Goal: Understand process/instructions

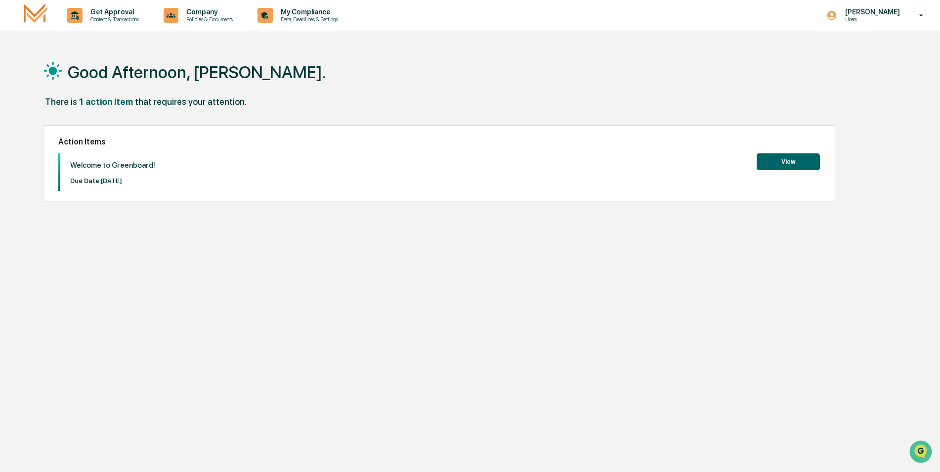
click at [784, 161] on button "View" at bounding box center [788, 161] width 63 height 17
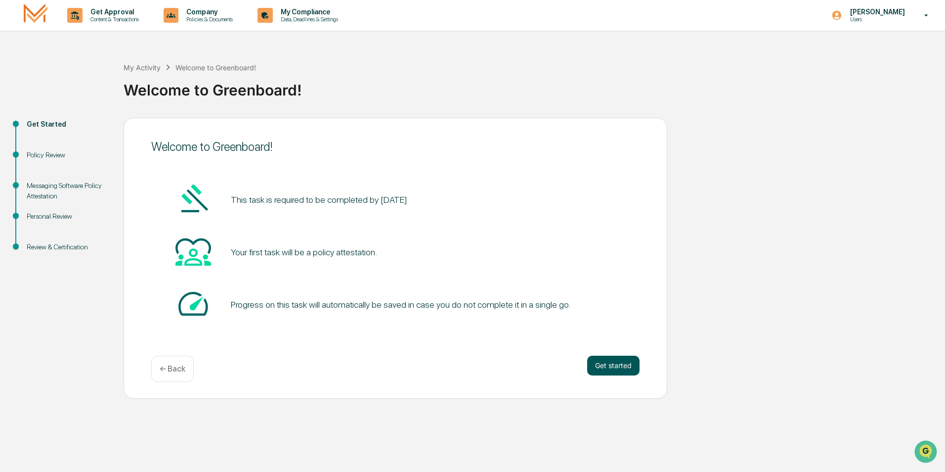
click at [614, 368] on button "Get started" at bounding box center [613, 365] width 52 height 20
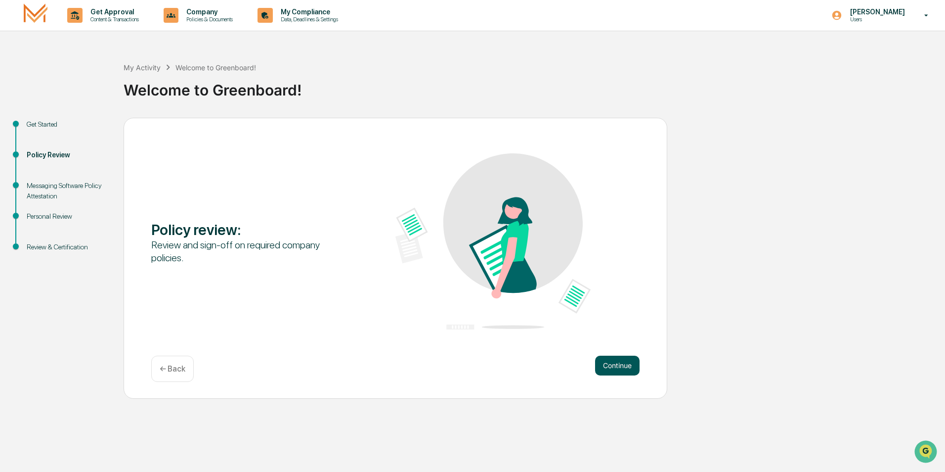
click at [612, 368] on button "Continue" at bounding box center [617, 365] width 44 height 20
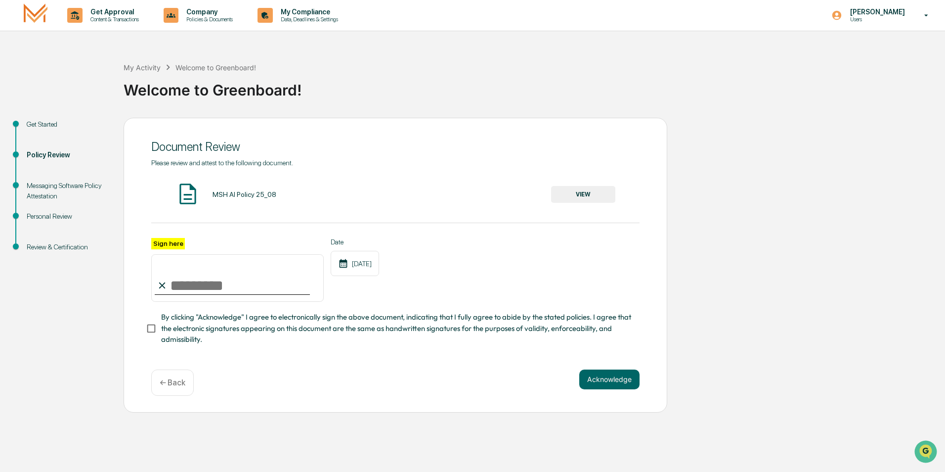
drag, startPoint x: 169, startPoint y: 283, endPoint x: 177, endPoint y: 273, distance: 12.3
click at [177, 273] on input "Sign here" at bounding box center [237, 277] width 173 height 47
type input "**********"
click at [621, 381] on button "Acknowledge" at bounding box center [609, 379] width 60 height 20
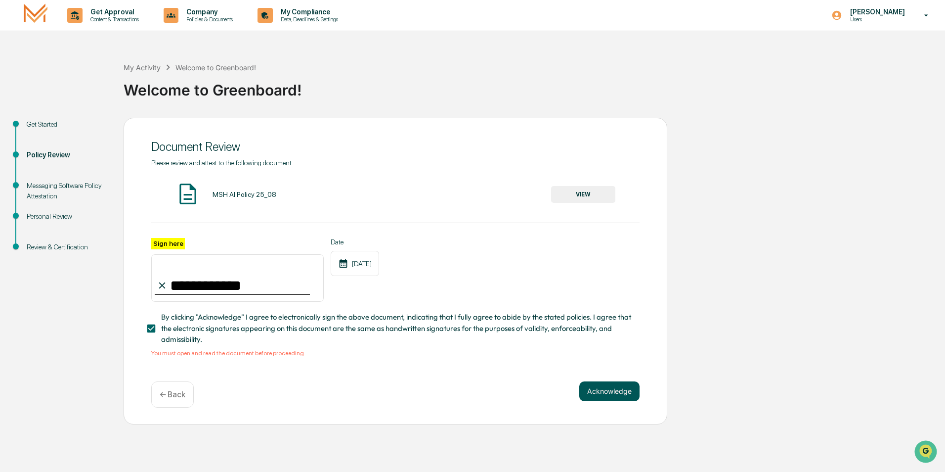
click at [610, 396] on button "Acknowledge" at bounding box center [609, 391] width 60 height 20
click at [574, 189] on button "VIEW" at bounding box center [583, 194] width 64 height 17
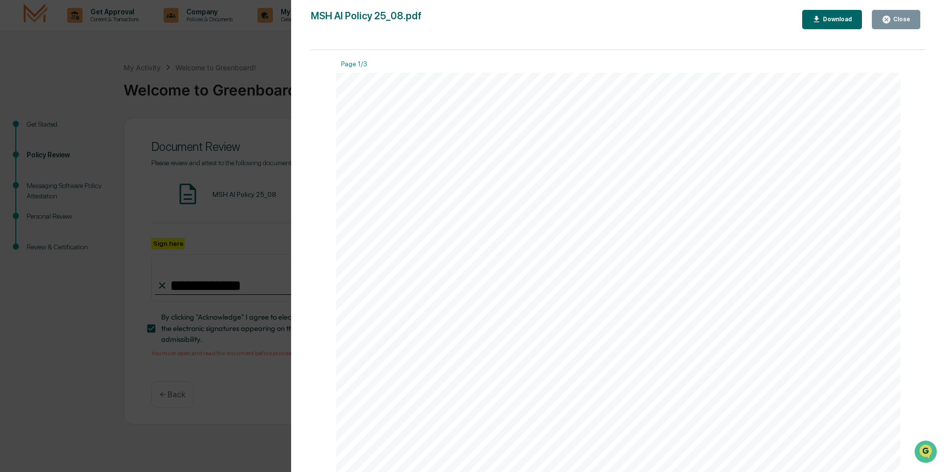
click at [827, 22] on div "Download" at bounding box center [836, 19] width 31 height 7
click at [246, 192] on div "Version History [DATE] 02:14 PM [PERSON_NAME] MSH AI Policy 25_08.pdf Close Dow…" at bounding box center [472, 236] width 945 height 472
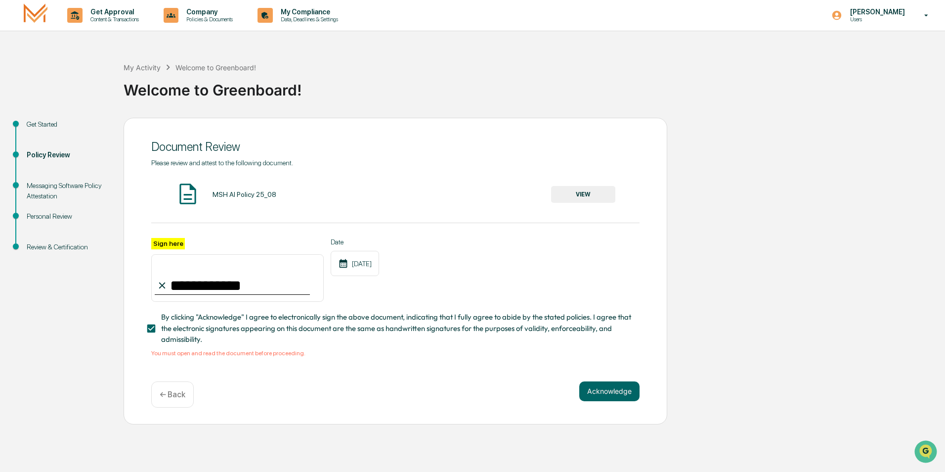
click at [248, 190] on div "MSH AI Policy 25_08 VIEW" at bounding box center [395, 194] width 488 height 26
click at [607, 394] on button "Acknowledge" at bounding box center [609, 391] width 60 height 20
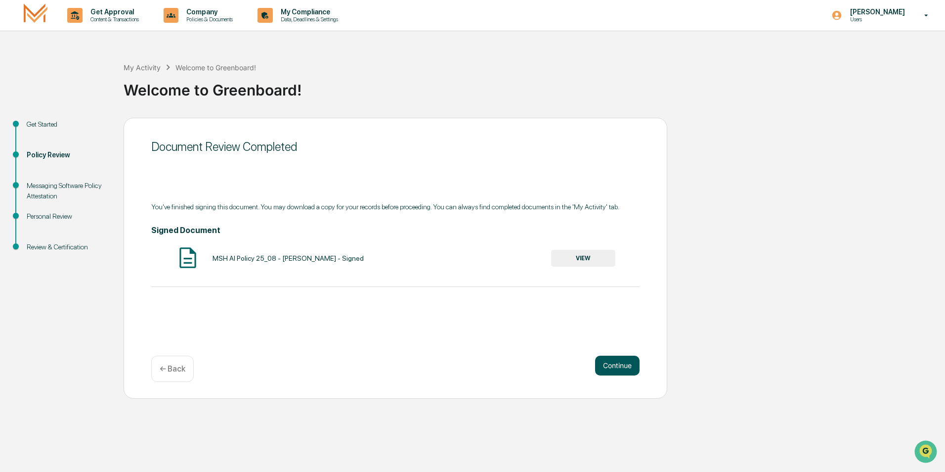
click at [612, 363] on button "Continue" at bounding box center [617, 365] width 44 height 20
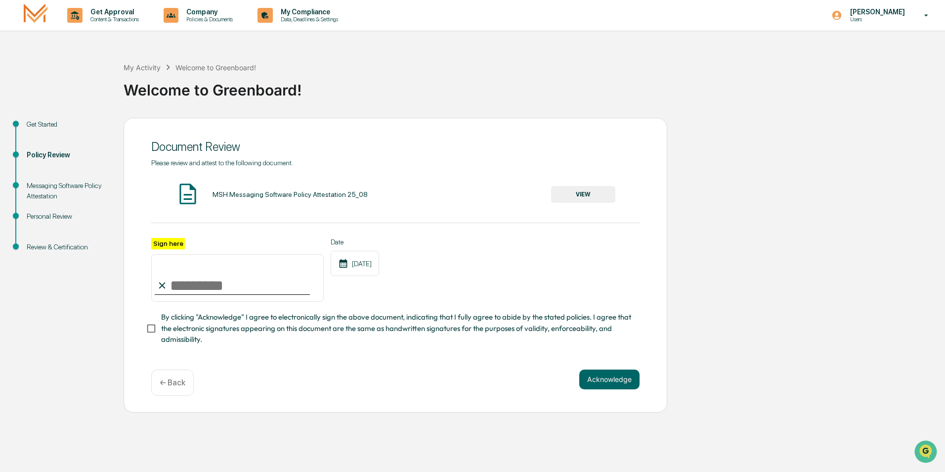
click at [181, 285] on input "Sign here" at bounding box center [237, 277] width 173 height 47
type input "**********"
click at [574, 194] on button "VIEW" at bounding box center [583, 194] width 64 height 17
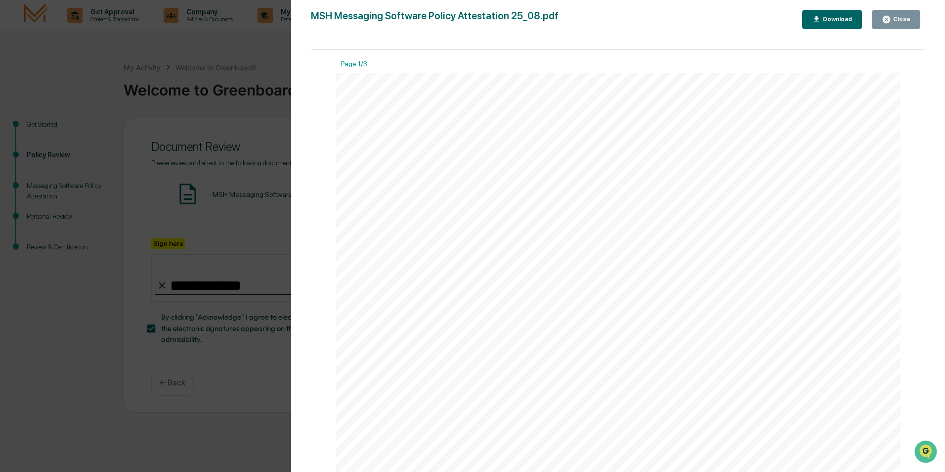
click at [834, 19] on div "Download" at bounding box center [836, 19] width 31 height 7
click at [909, 19] on div "Close" at bounding box center [900, 19] width 19 height 7
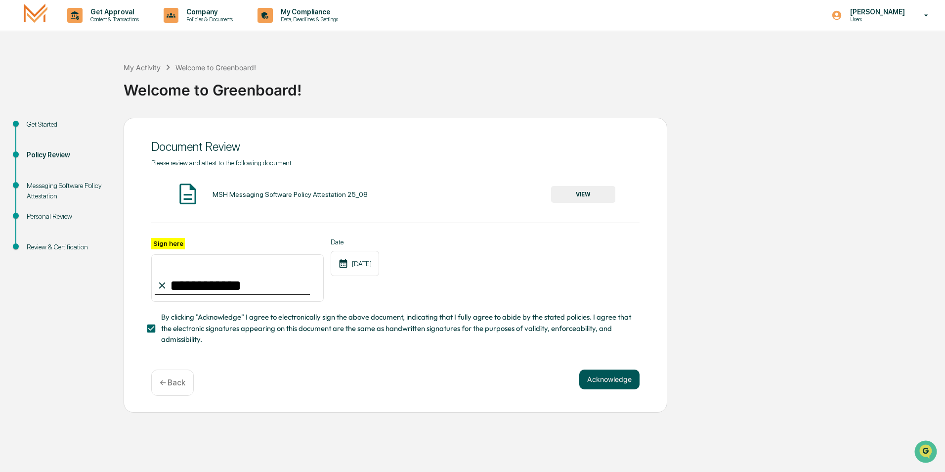
click at [611, 382] on button "Acknowledge" at bounding box center [609, 379] width 60 height 20
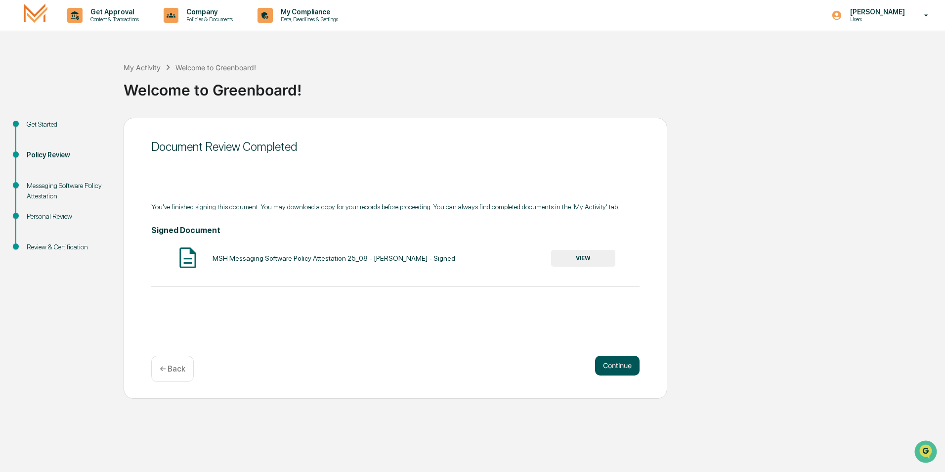
click at [613, 368] on button "Continue" at bounding box center [617, 365] width 44 height 20
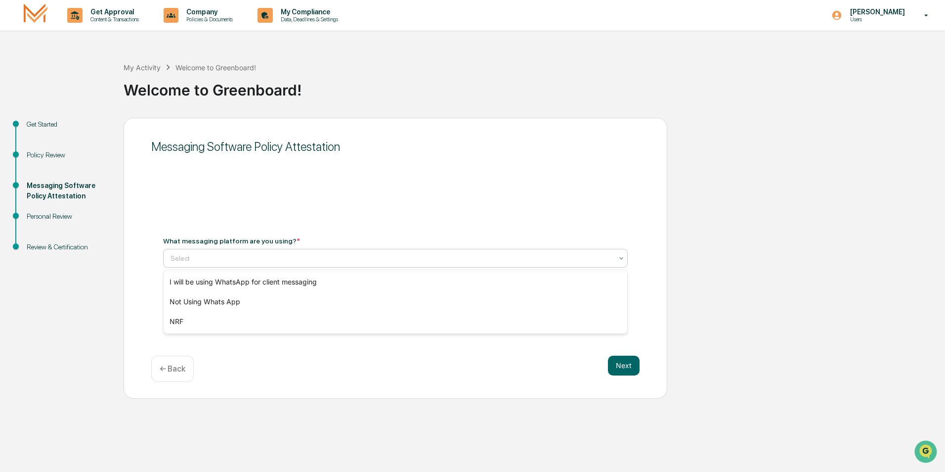
click at [295, 256] on div at bounding box center [392, 258] width 442 height 10
click at [247, 305] on div "Not Using Whats App" at bounding box center [396, 302] width 464 height 20
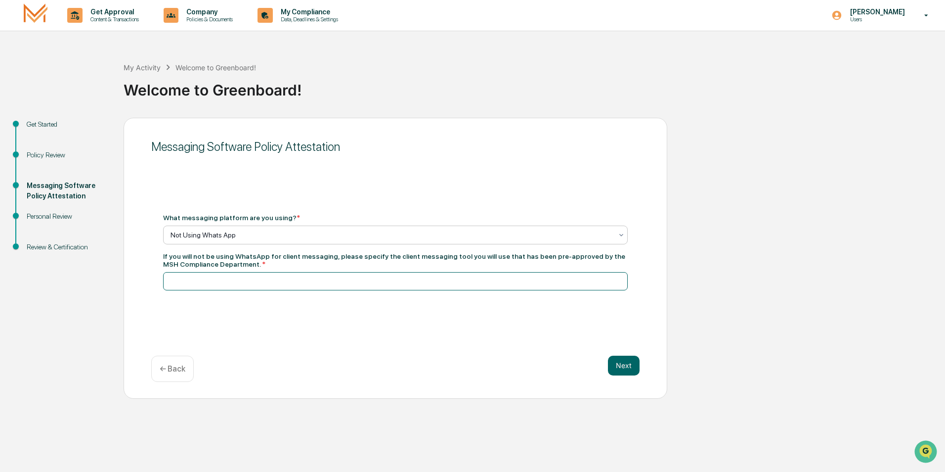
click at [226, 282] on input at bounding box center [395, 281] width 465 height 18
type input "*********"
click at [625, 366] on button "Next" at bounding box center [624, 365] width 32 height 20
